Goal: Obtain resource: Download file/media

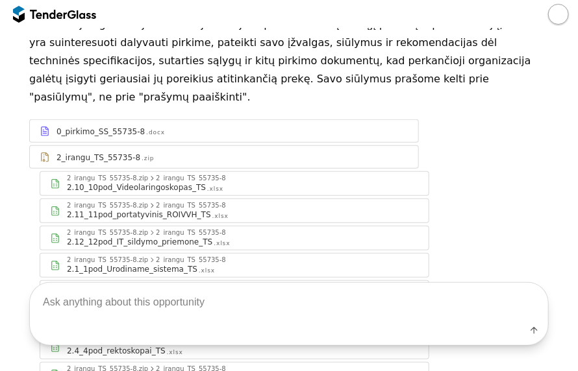
scroll to position [210, 0]
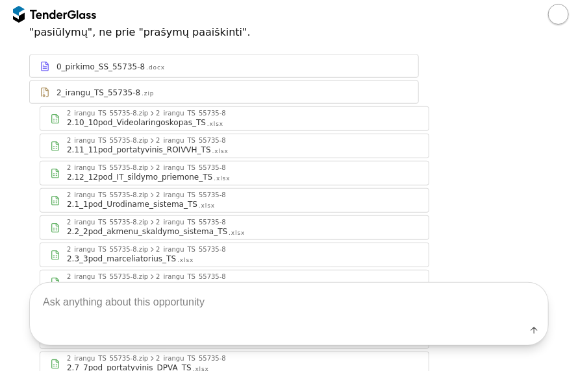
click at [231, 226] on div "2.2_2pod_akmenu_skaldymo_sistema_TS .xlsx" at bounding box center [243, 231] width 352 height 10
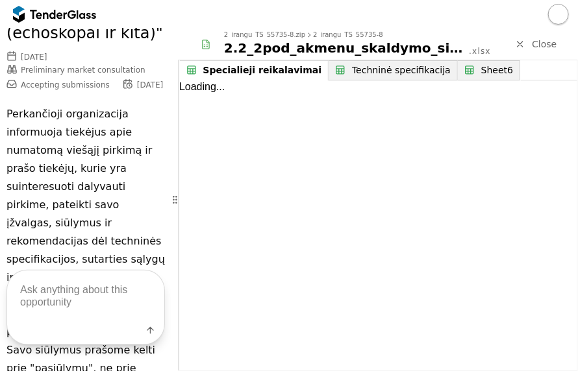
scroll to position [576, 0]
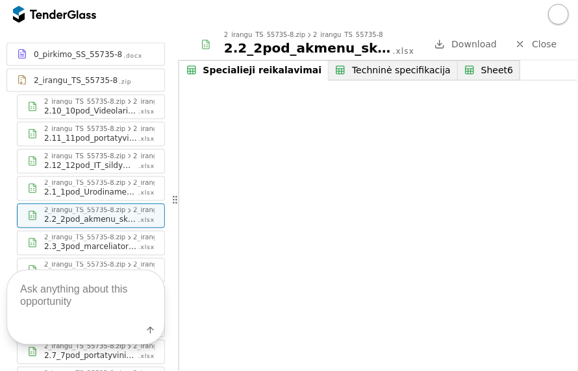
click at [382, 73] on div "Techninė specifikacija" at bounding box center [401, 70] width 99 height 11
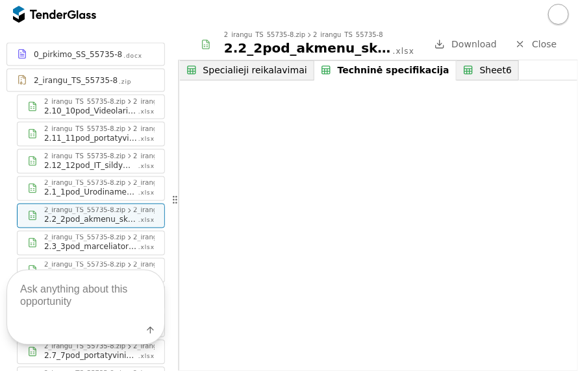
click at [113, 245] on div "Label" at bounding box center [85, 307] width 171 height 127
click at [113, 242] on div "2.3_3pod_marceliatorius_TS" at bounding box center [90, 247] width 93 height 10
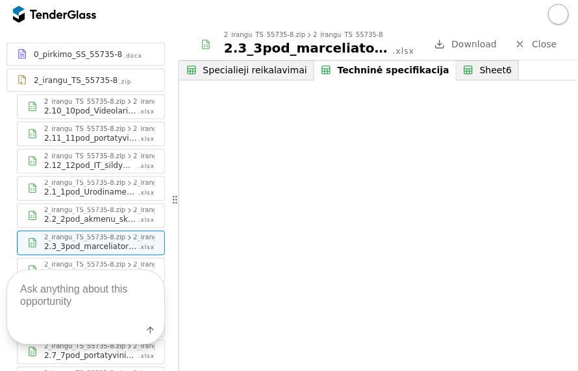
scroll to position [641, 0]
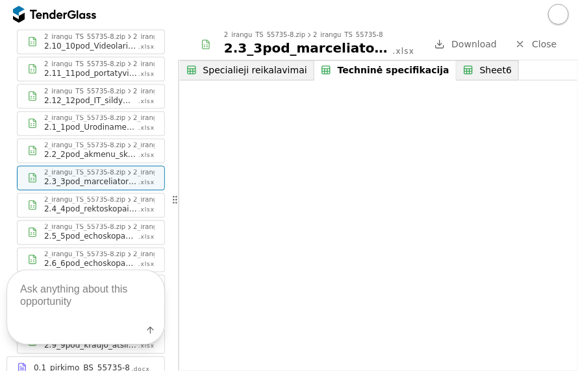
click at [95, 197] on div "2_irangu_TS_55735-8.zip" at bounding box center [84, 200] width 81 height 6
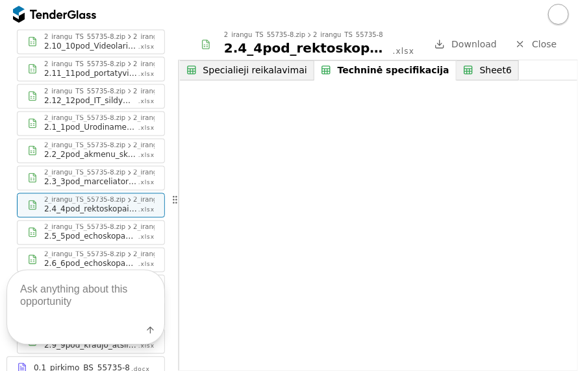
click at [101, 232] on div "2.5_5pod_echoskopas_su_davikliais_TS" at bounding box center [90, 237] width 93 height 10
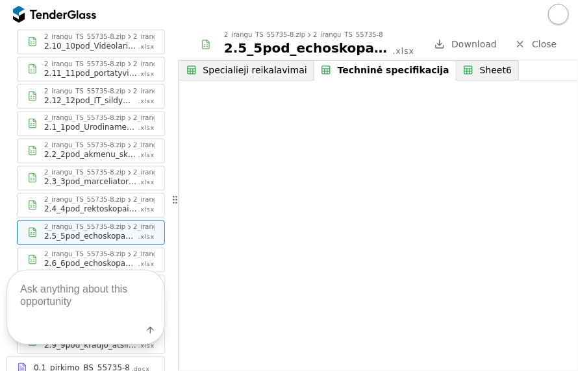
click at [112, 251] on div "Label" at bounding box center [85, 307] width 171 height 127
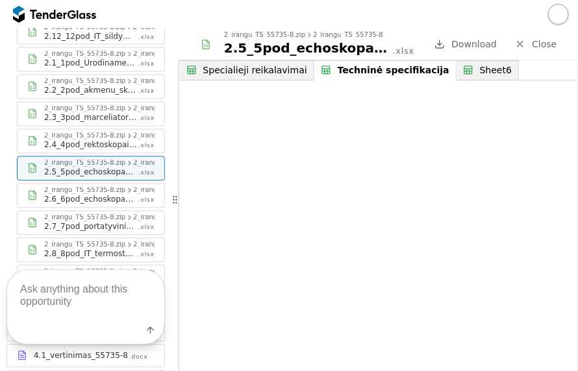
scroll to position [706, 0]
click at [125, 222] on div "2.7_7pod_portatyvinis_DPVA_TS" at bounding box center [90, 226] width 93 height 10
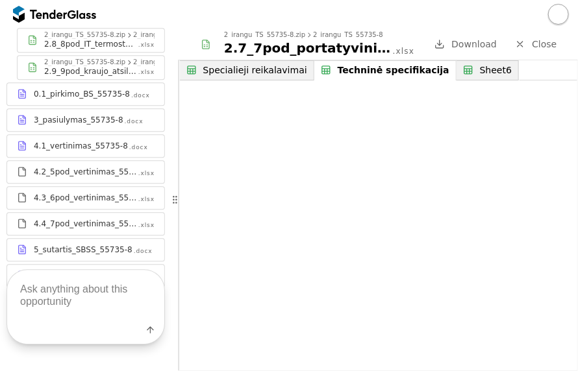
scroll to position [970, 0]
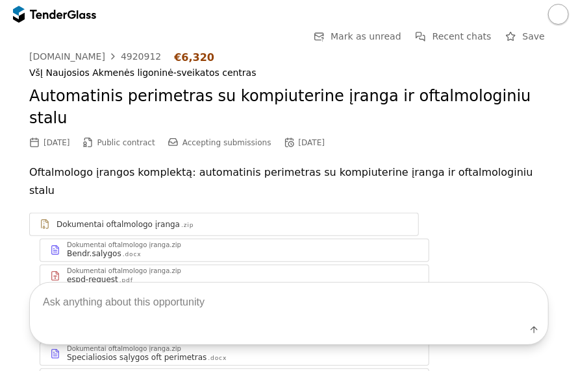
click at [199, 216] on div "Dokumentai oftalmologo įranga .zip" at bounding box center [224, 224] width 388 height 16
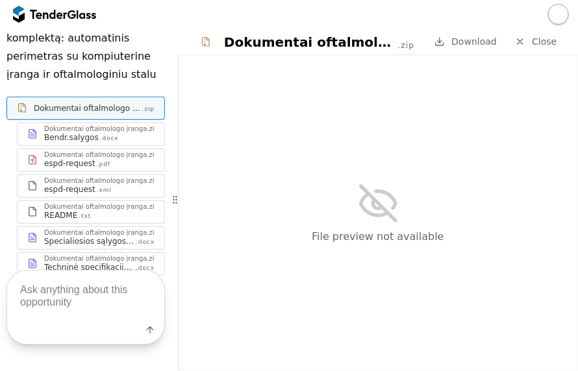
scroll to position [260, 0]
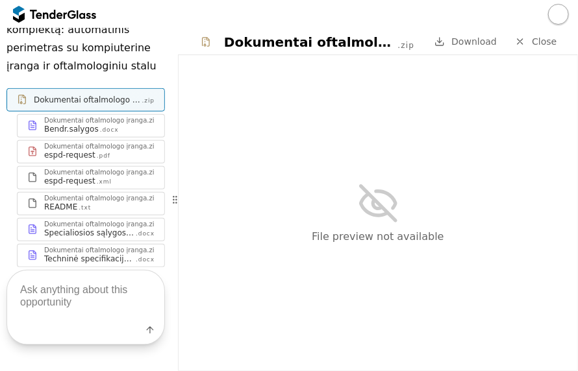
click at [75, 124] on div "Dokumentai oftalmologo įranga.zip" at bounding box center [101, 120] width 114 height 6
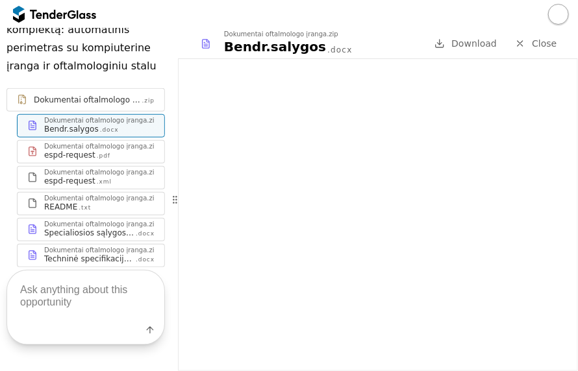
click at [117, 238] on div "Specialiosios sąlygos oft perimetras" at bounding box center [89, 233] width 90 height 10
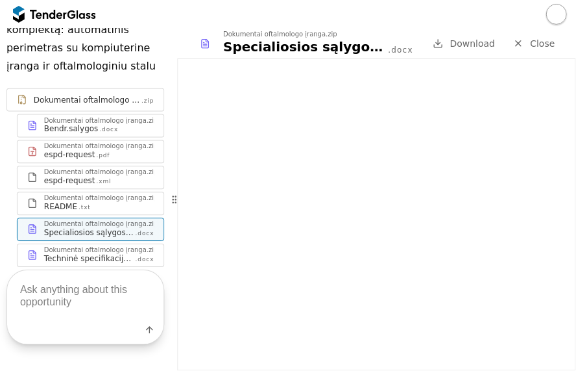
scroll to position [314, 0]
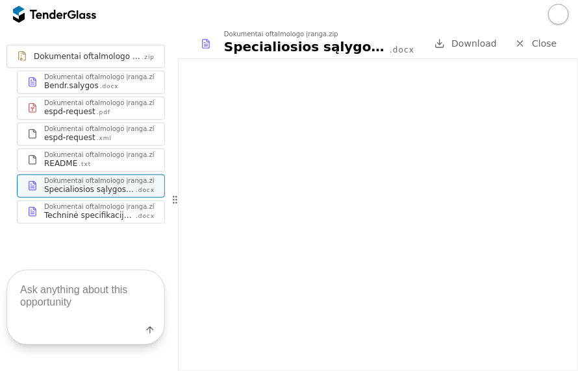
click at [120, 210] on div "Techninė specifikacija oftalmologinės įrangos pirkimas 2025" at bounding box center [89, 215] width 90 height 10
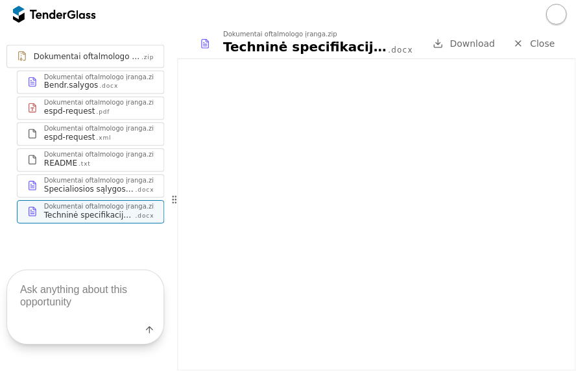
scroll to position [315, 0]
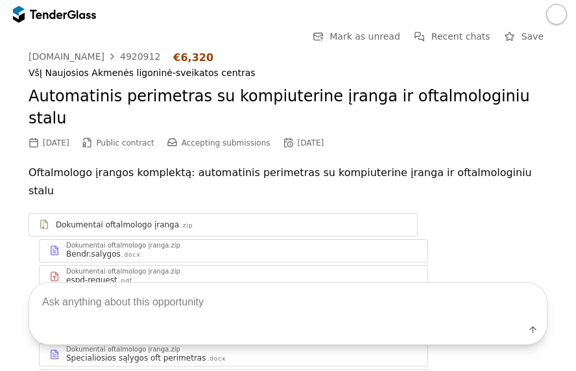
scroll to position [116, 0]
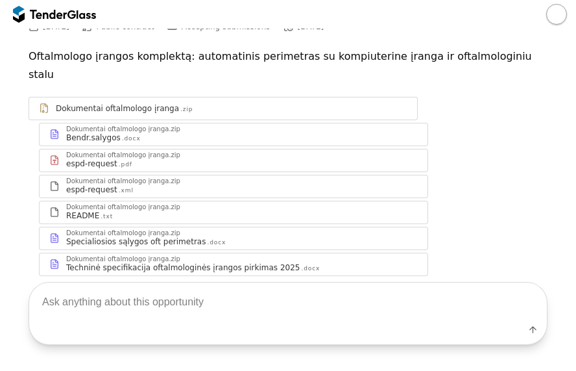
click at [188, 262] on div "Techninė specifikacija oftalmologinės įrangos pirkimas 2025" at bounding box center [183, 267] width 234 height 10
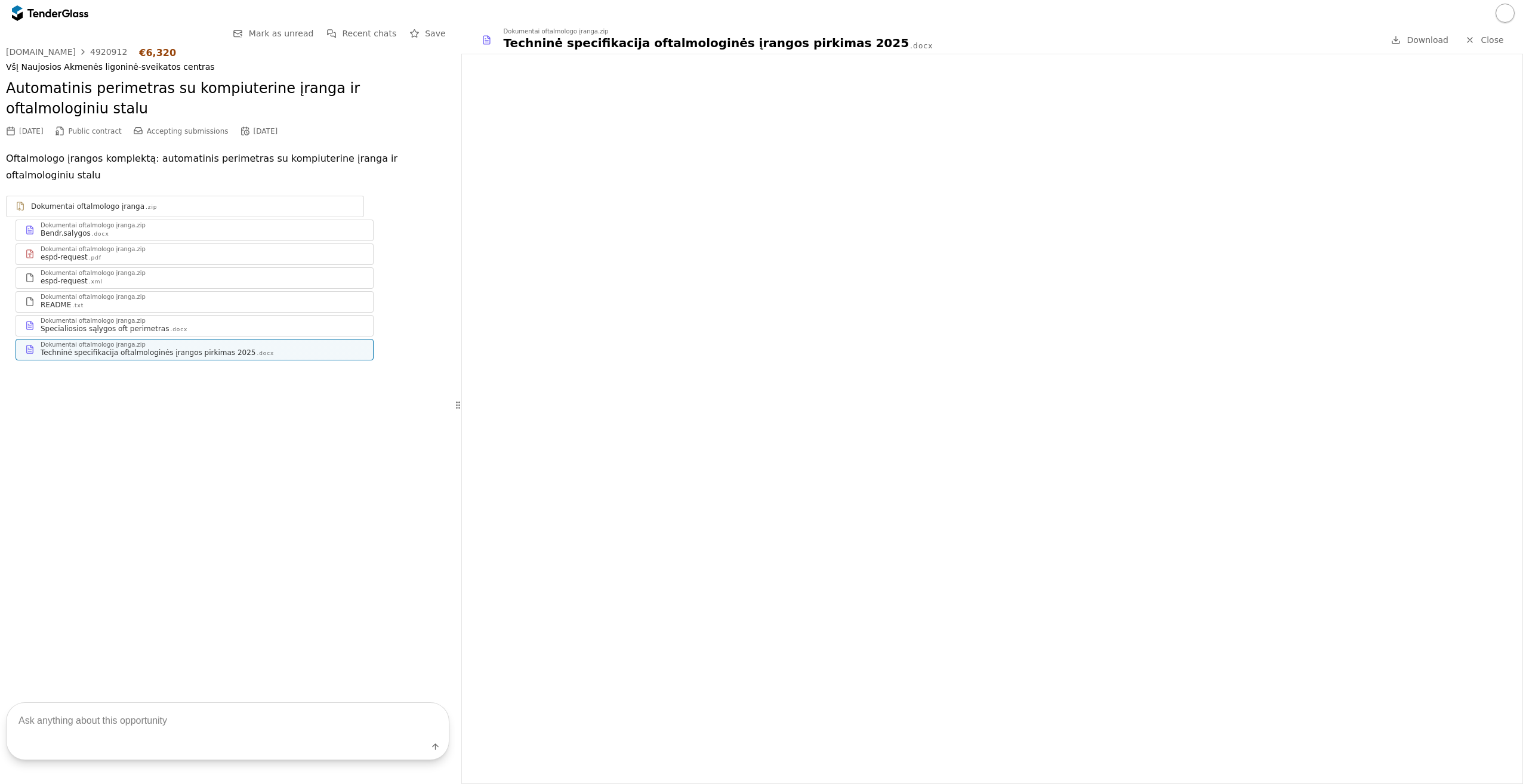
click at [530, 37] on span "Download" at bounding box center [1427, 40] width 41 height 9
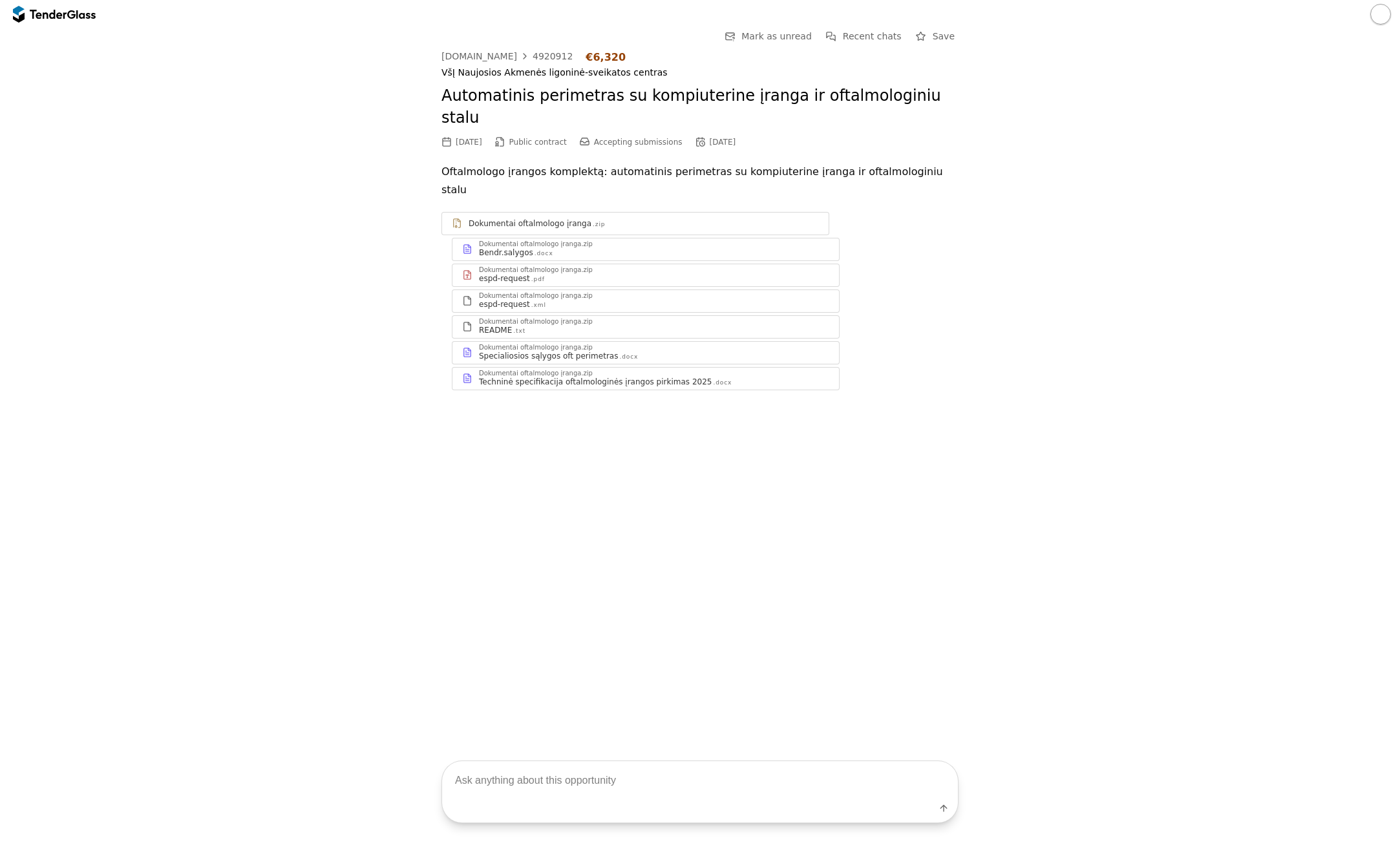
click at [542, 55] on div "4920912" at bounding box center [553, 56] width 40 height 9
click at [547, 55] on div "4920912" at bounding box center [553, 56] width 40 height 9
